Goal: Information Seeking & Learning: Learn about a topic

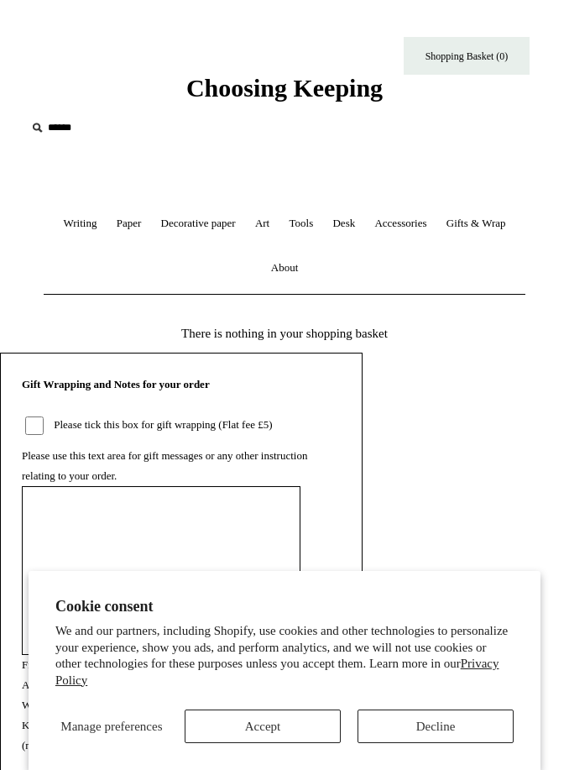
click at [429, 740] on button "Decline" at bounding box center [436, 727] width 156 height 34
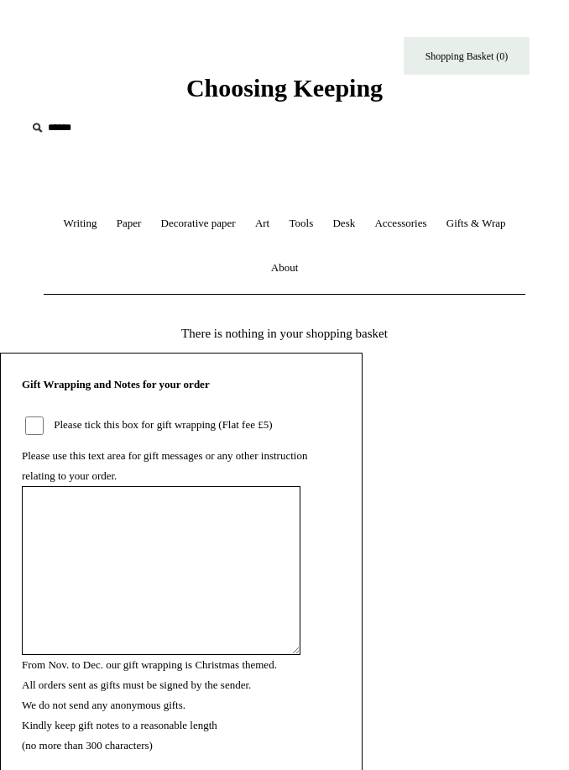
click at [150, 218] on link "Paper +" at bounding box center [129, 224] width 42 height 45
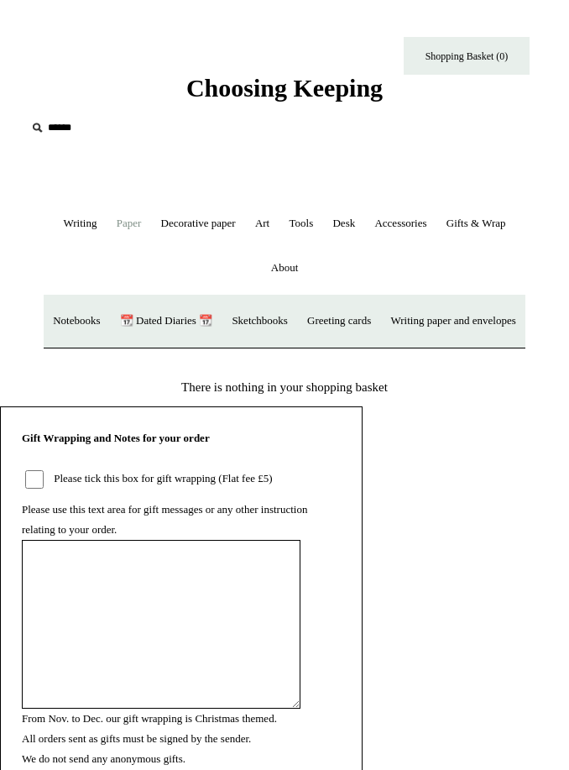
click at [244, 221] on link "Decorative paper +" at bounding box center [199, 224] width 92 height 45
click at [259, 322] on link "Marbled" at bounding box center [232, 321] width 54 height 45
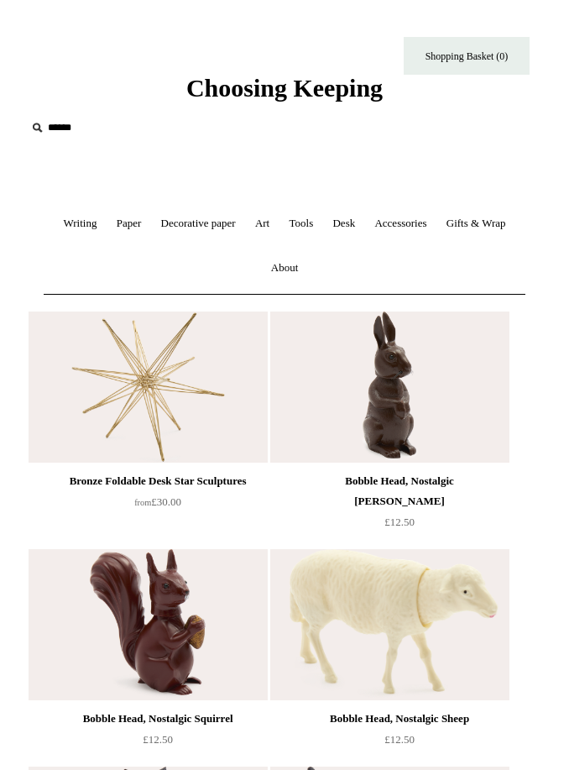
click at [53, 119] on input "text" at bounding box center [129, 128] width 207 height 31
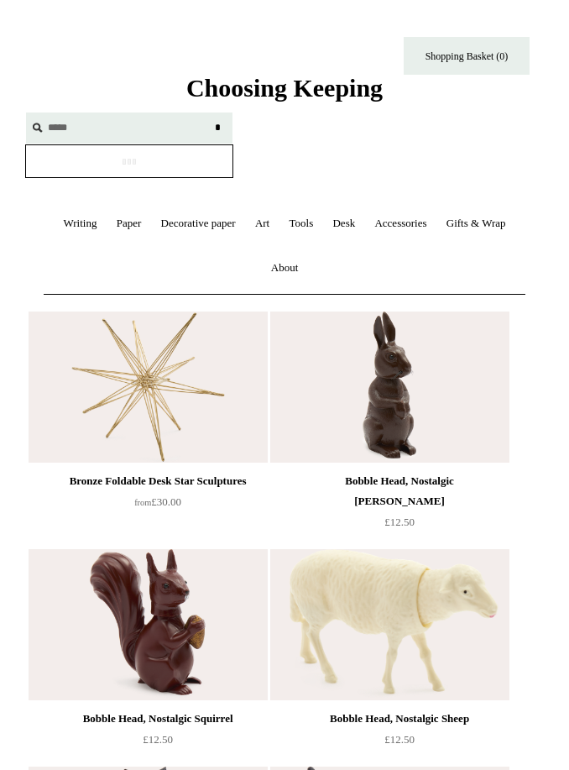
type input "*****"
click at [218, 127] on input "*" at bounding box center [217, 127] width 17 height 29
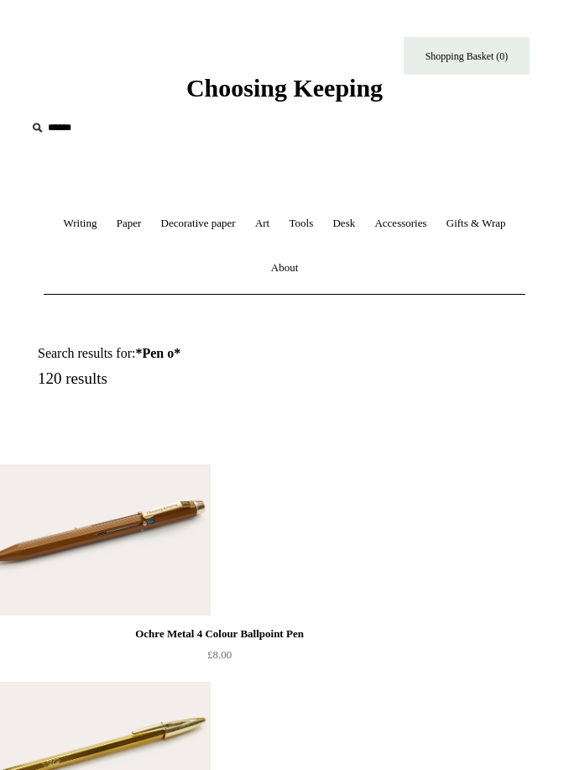
click at [39, 127] on icon at bounding box center [37, 127] width 18 height 18
click at [322, 224] on link "Tools +" at bounding box center [301, 224] width 41 height 45
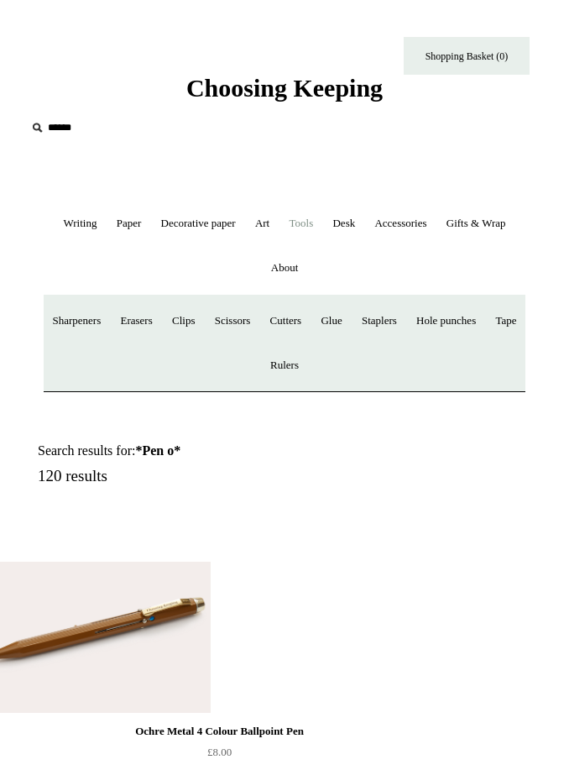
click at [203, 323] on link "Clips +" at bounding box center [183, 321] width 39 height 45
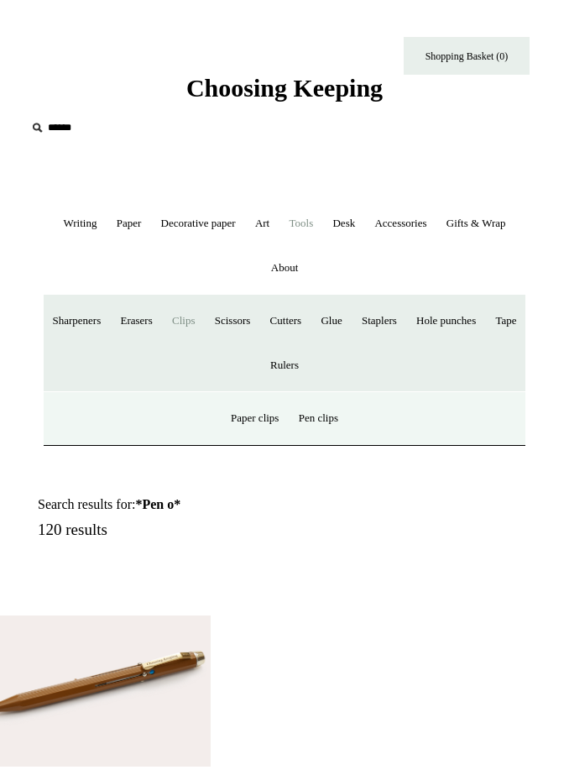
click at [243, 425] on link "Paper clips" at bounding box center [255, 418] width 65 height 45
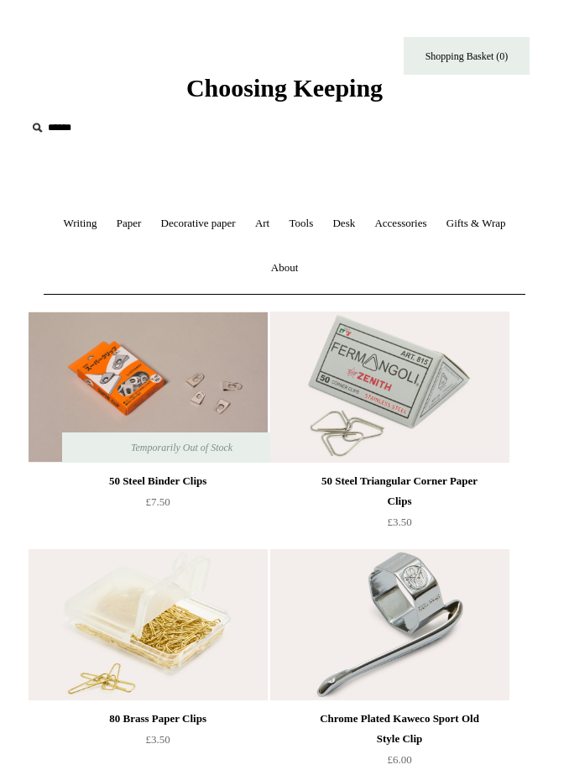
click at [67, 123] on input "text" at bounding box center [129, 128] width 207 height 31
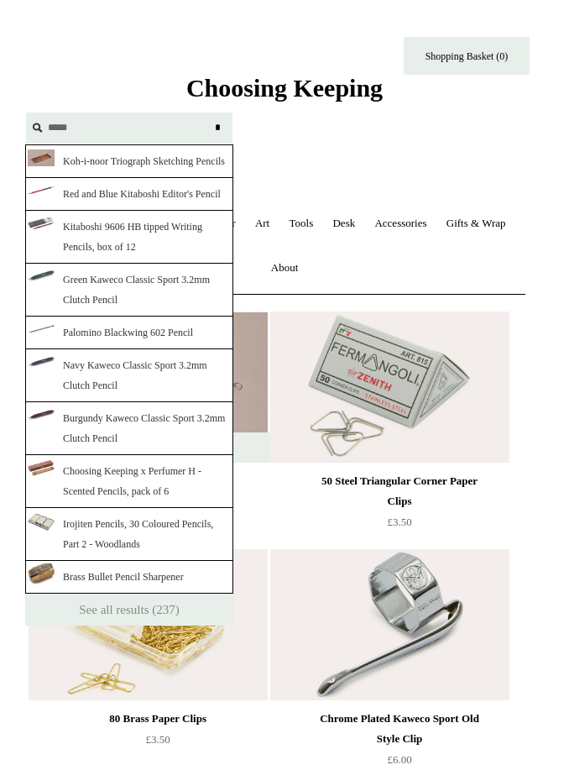
type input "*****"
click at [218, 127] on input "*" at bounding box center [217, 127] width 17 height 29
